Goal: Transaction & Acquisition: Book appointment/travel/reservation

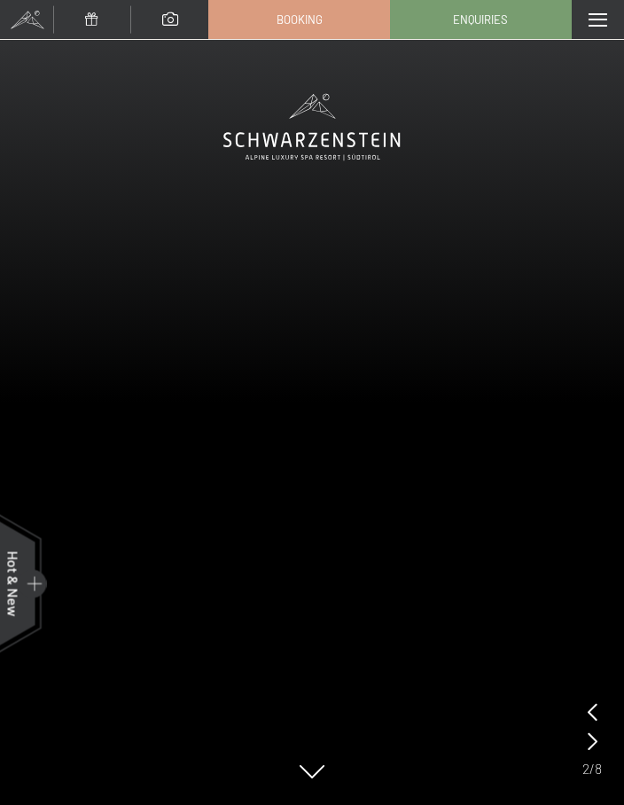
click at [587, 28] on div at bounding box center [598, 19] width 52 height 39
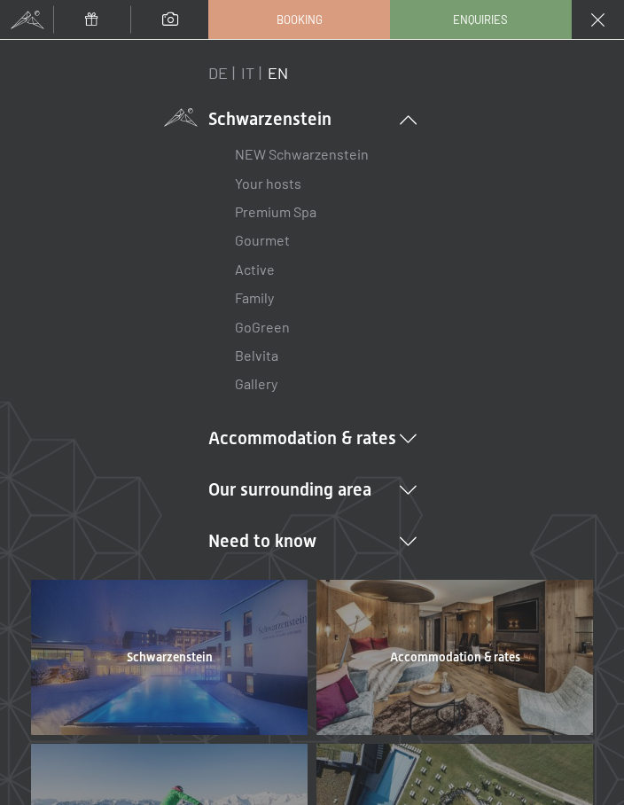
click at [123, 230] on div "DE IT EN Schwarzenstein NEW Schwarzenstein Your hosts Premium Spa Gourmet Activ…" at bounding box center [312, 318] width 562 height 513
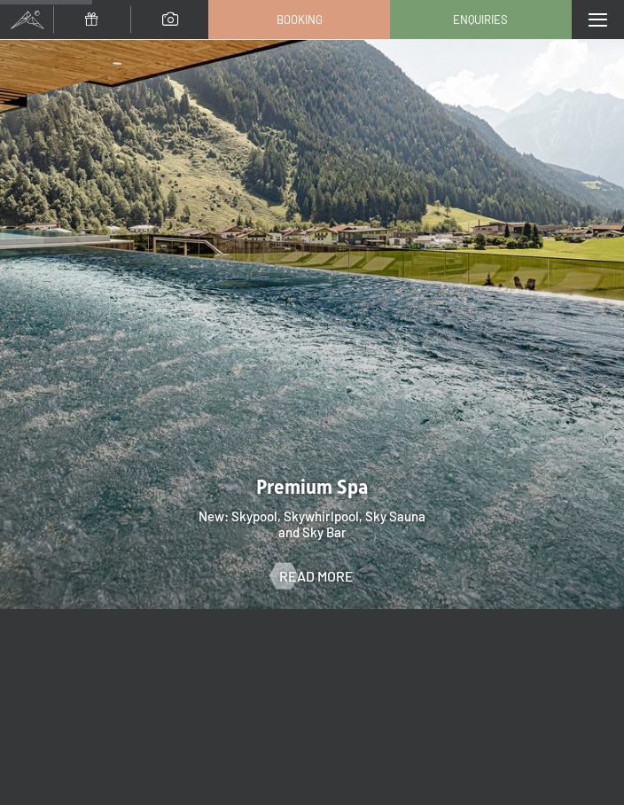
scroll to position [2282, 0]
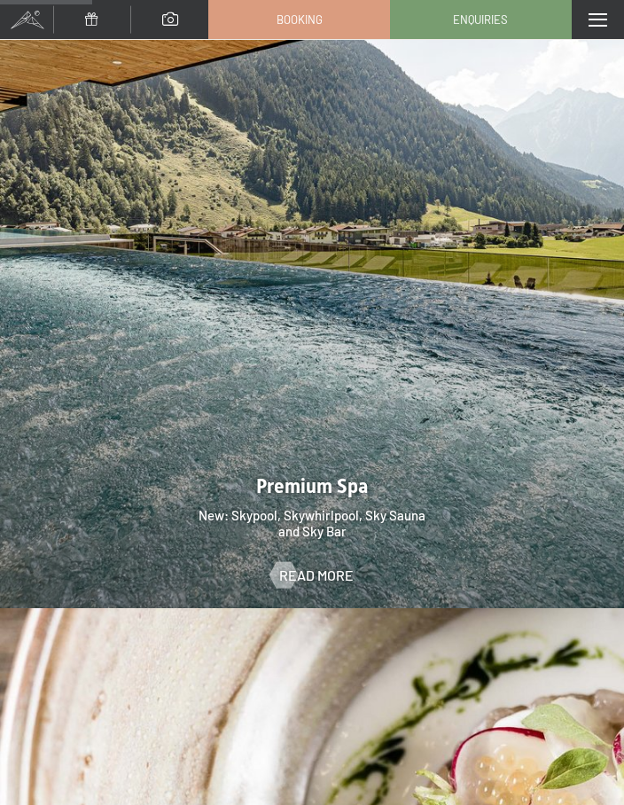
click at [316, 573] on span "Read more" at bounding box center [316, 576] width 74 height 20
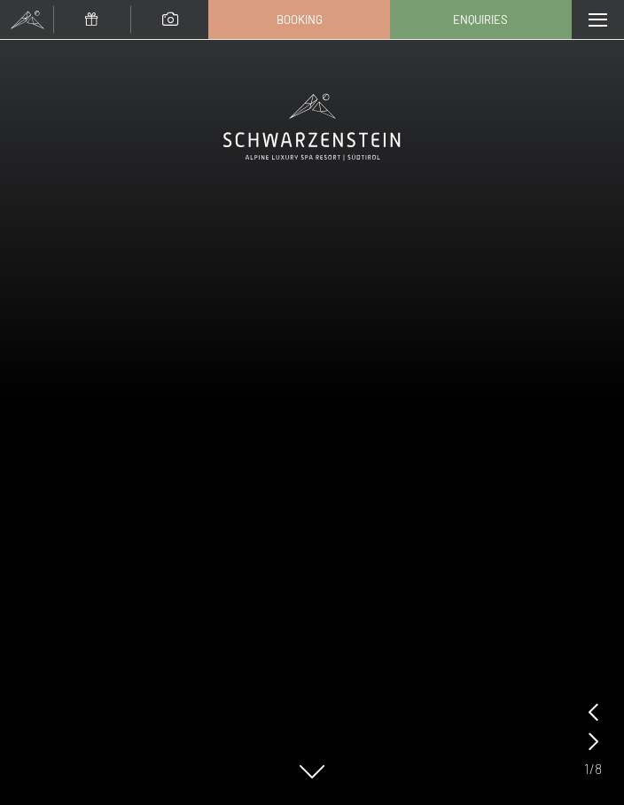
click at [597, 738] on icon at bounding box center [594, 741] width 10 height 18
click at [295, 19] on span "Booking" at bounding box center [300, 20] width 46 height 16
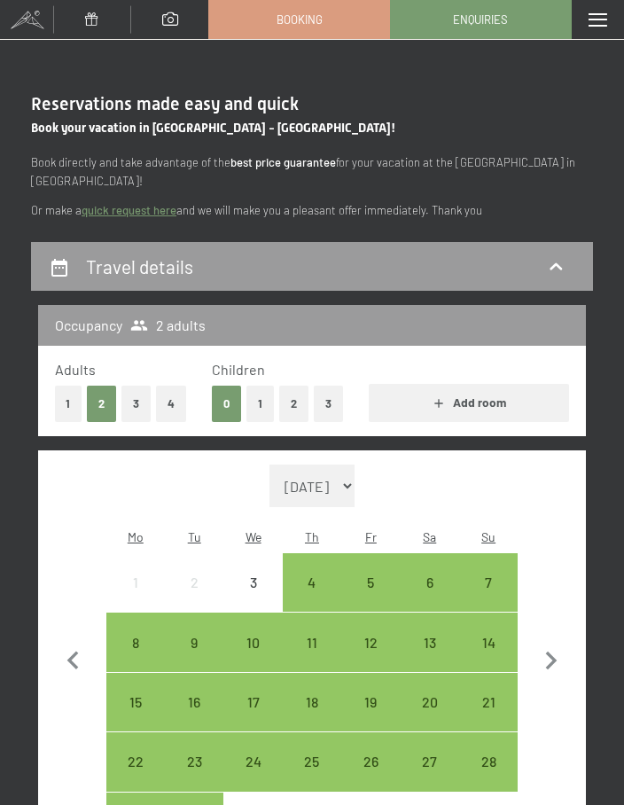
click at [315, 575] on div "4" at bounding box center [312, 602] width 55 height 55
click at [128, 636] on div "8" at bounding box center [135, 663] width 55 height 55
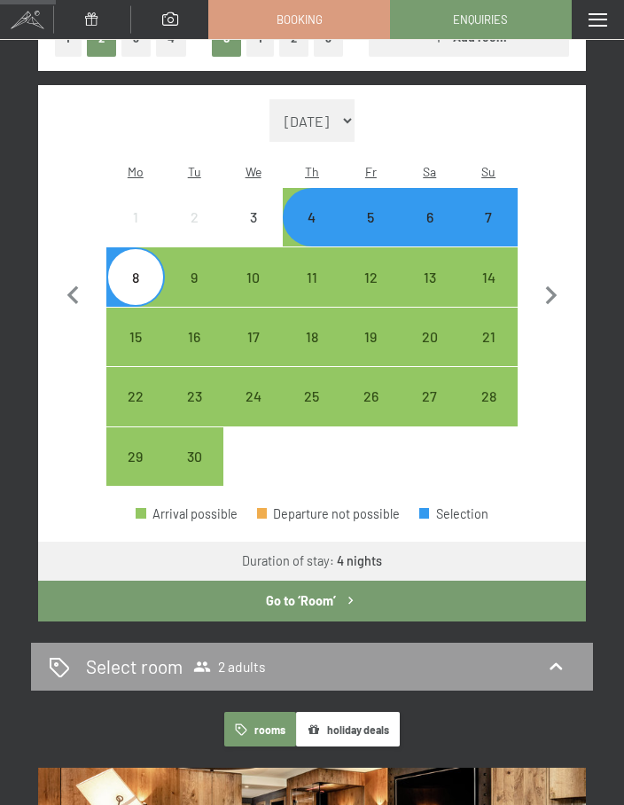
click at [328, 581] on button "Go to ‘Room’" at bounding box center [312, 601] width 548 height 41
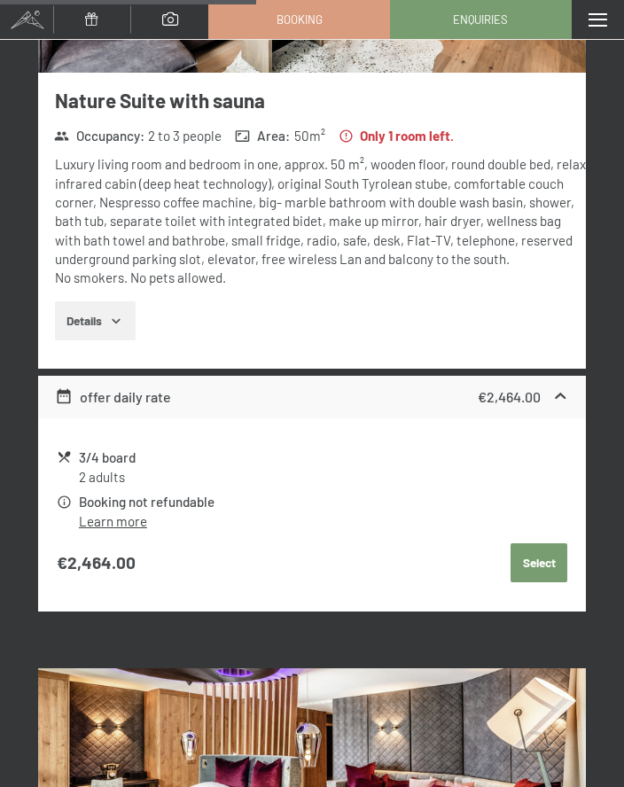
scroll to position [1361, 0]
